Goal: Information Seeking & Learning: Find contact information

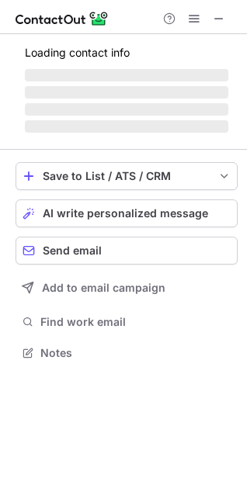
scroll to position [7, 7]
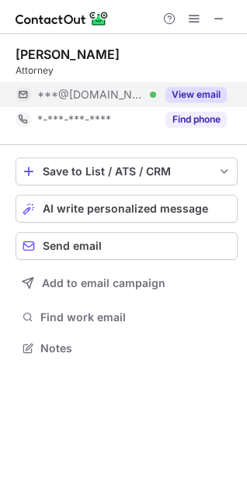
click at [189, 104] on div "View email" at bounding box center [191, 94] width 71 height 25
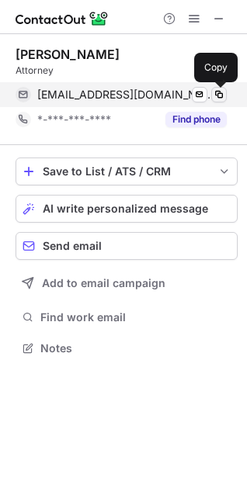
click at [217, 93] on span at bounding box center [218, 94] width 12 height 12
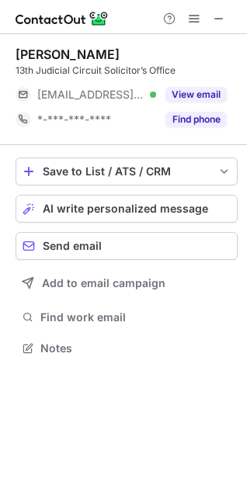
scroll to position [336, 247]
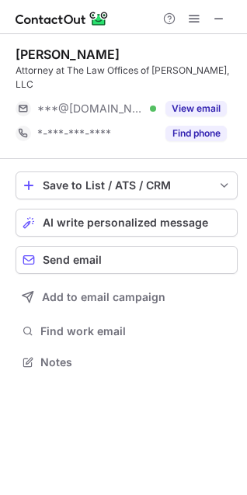
scroll to position [350, 247]
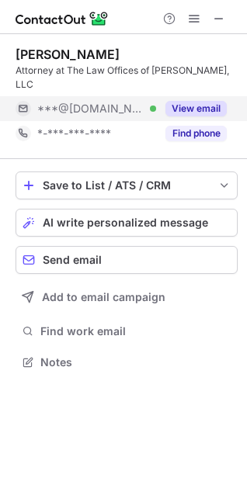
click at [203, 116] on button "View email" at bounding box center [195, 109] width 61 height 16
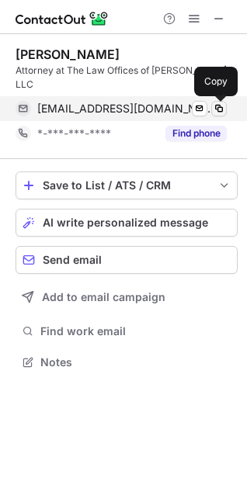
click at [218, 109] on span at bounding box center [218, 108] width 12 height 12
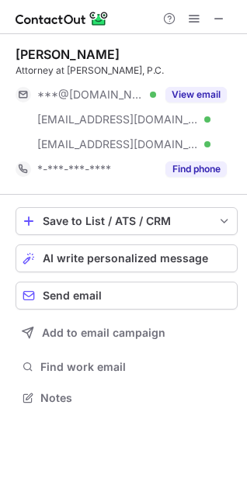
scroll to position [386, 247]
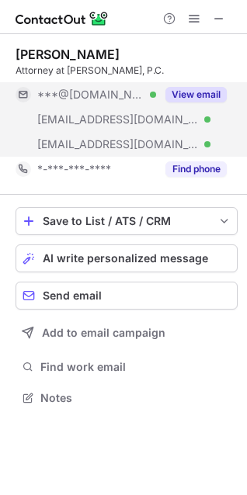
click at [195, 92] on button "View email" at bounding box center [195, 95] width 61 height 16
